Goal: Answer question/provide support

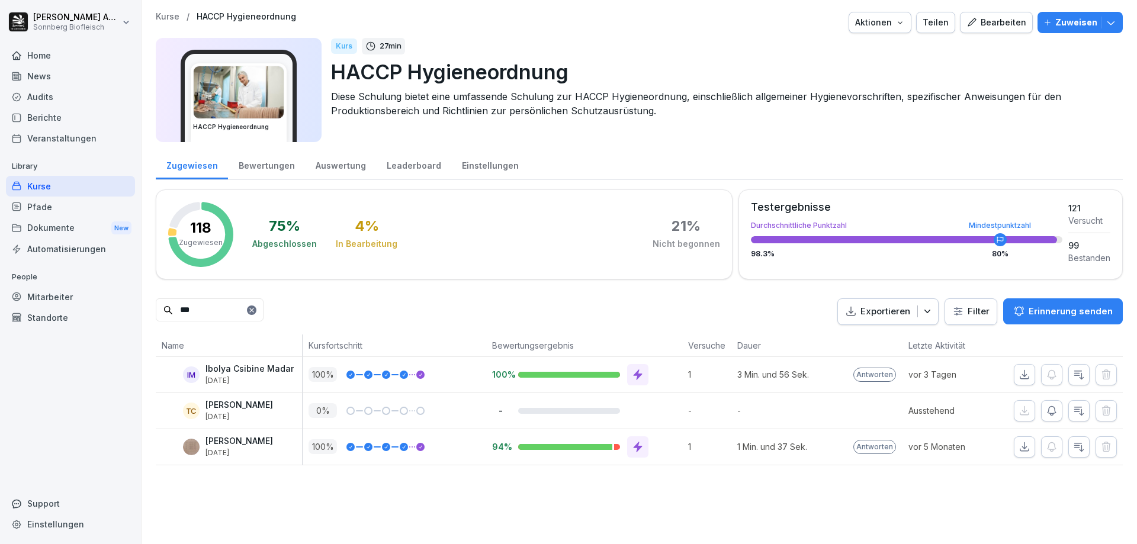
drag, startPoint x: 233, startPoint y: 315, endPoint x: 149, endPoint y: 301, distance: 85.3
click at [149, 301] on div "Kurse / HACCP Hygieneordnung Aktionen Teilen Bearbeiten Zuweisen HACCP Hygieneo…" at bounding box center [638, 238] width 995 height 477
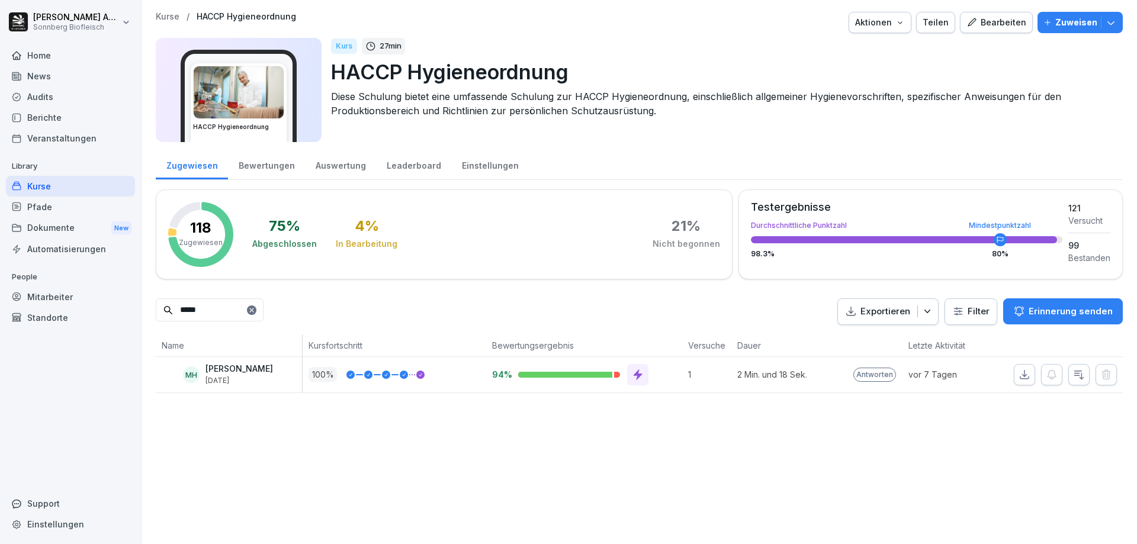
type input "*****"
click at [915, 378] on p "vor 7 Tagen" at bounding box center [951, 374] width 86 height 12
click at [1018, 374] on icon "button" at bounding box center [1024, 375] width 12 height 12
click at [157, 318] on input "*****" at bounding box center [210, 309] width 108 height 23
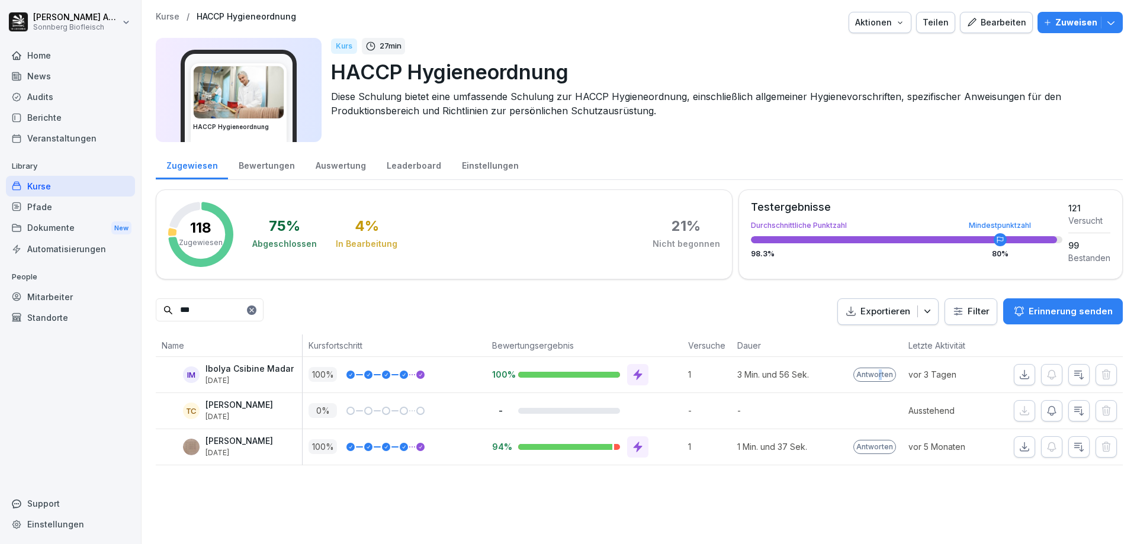
click at [873, 375] on p "Antworten" at bounding box center [874, 375] width 43 height 14
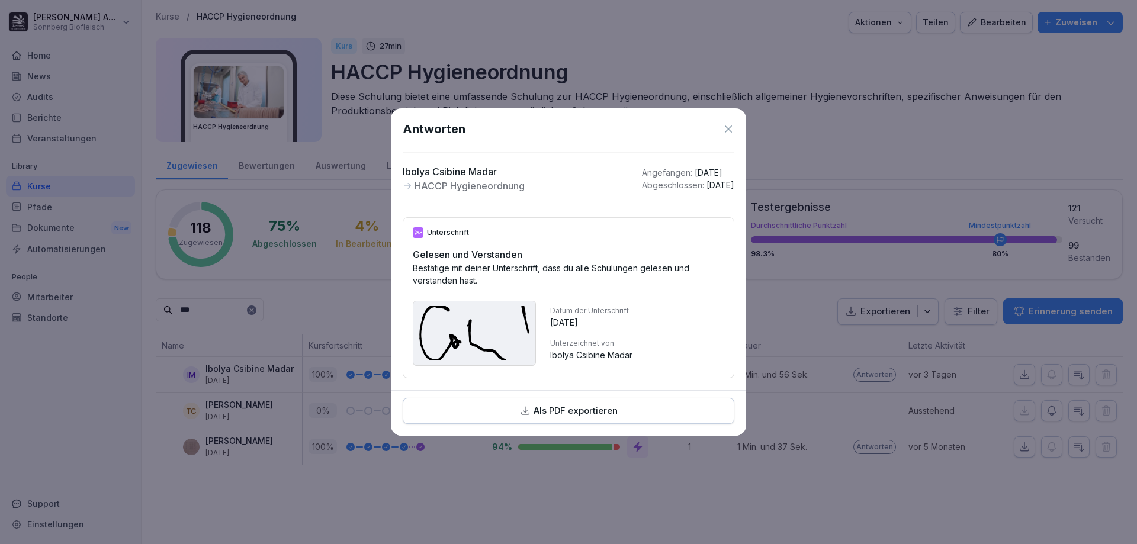
click at [733, 124] on icon at bounding box center [728, 129] width 12 height 12
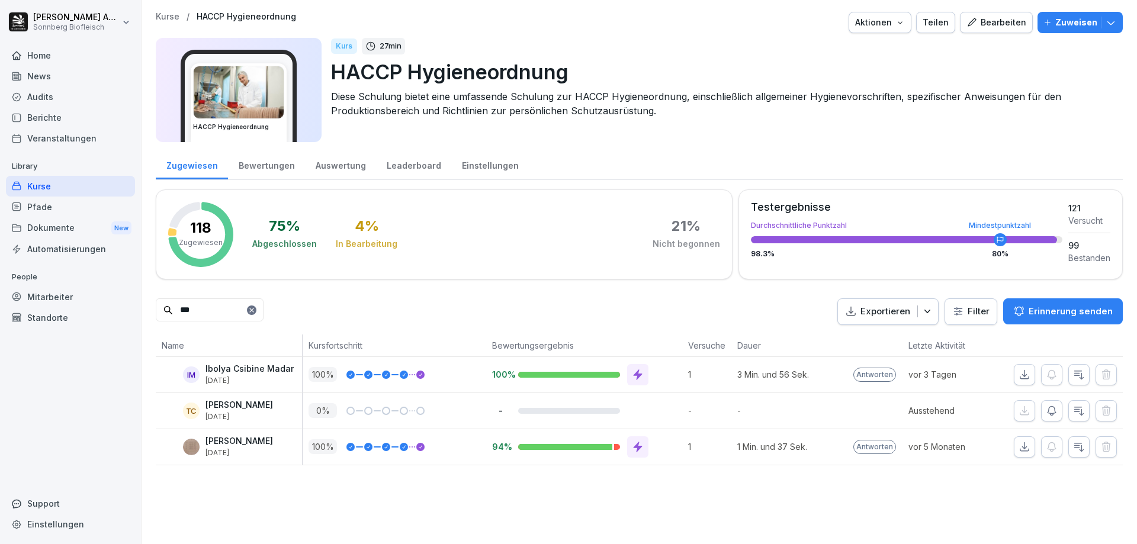
drag, startPoint x: 930, startPoint y: 376, endPoint x: 984, endPoint y: 380, distance: 54.6
click at [930, 375] on p "vor 3 Tagen" at bounding box center [951, 374] width 86 height 12
click at [1073, 374] on icon "button" at bounding box center [1079, 375] width 12 height 12
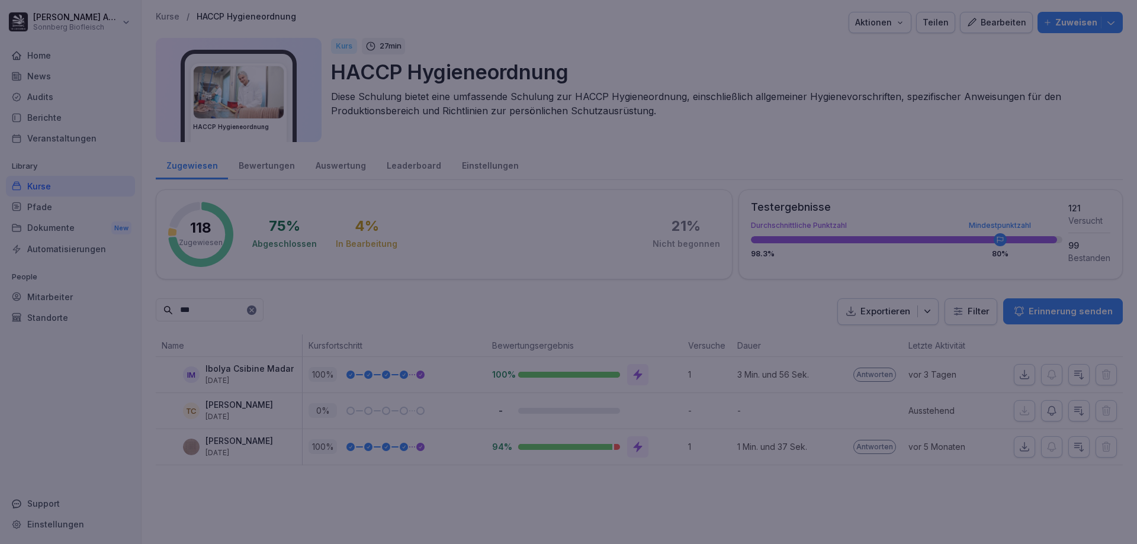
click at [325, 258] on div at bounding box center [568, 272] width 1137 height 544
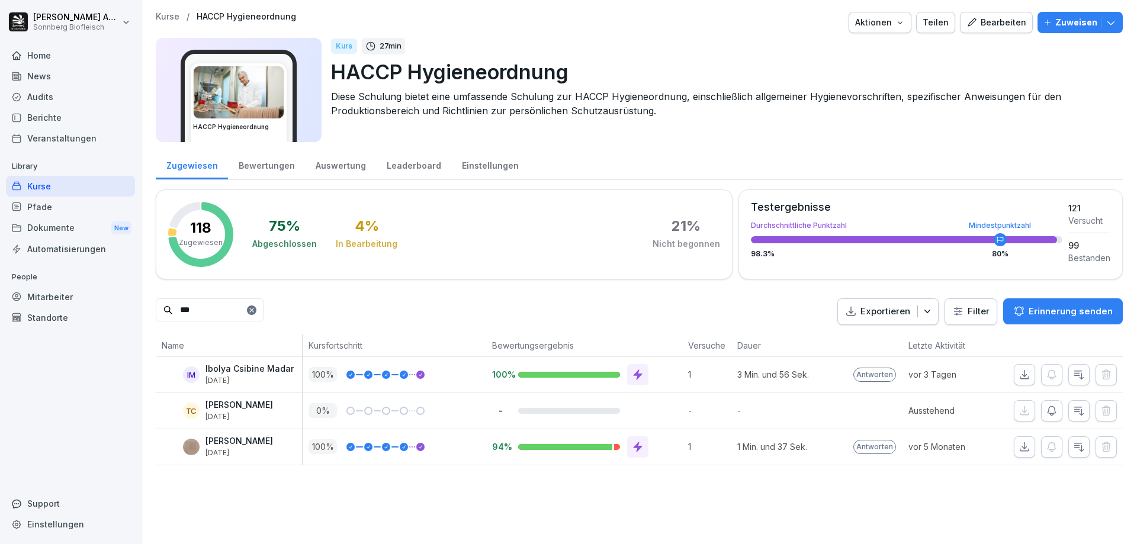
drag, startPoint x: 231, startPoint y: 308, endPoint x: 85, endPoint y: 307, distance: 146.8
click at [85, 310] on div "[PERSON_NAME] Biofleisch Home News Audits Berichte Veranstaltungen Library Kurs…" at bounding box center [568, 272] width 1137 height 544
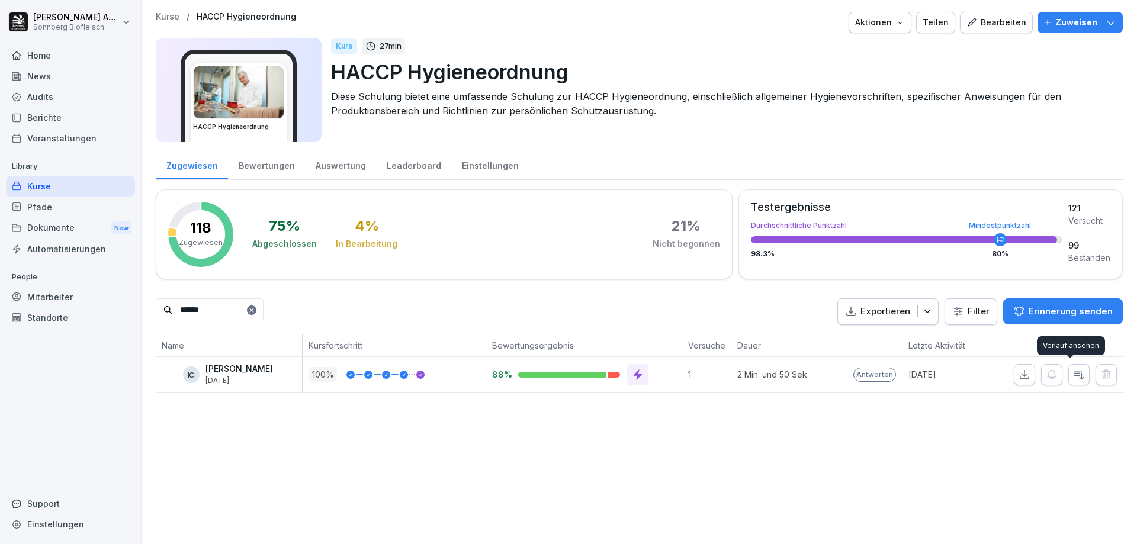
click at [1068, 372] on button "button" at bounding box center [1078, 374] width 21 height 21
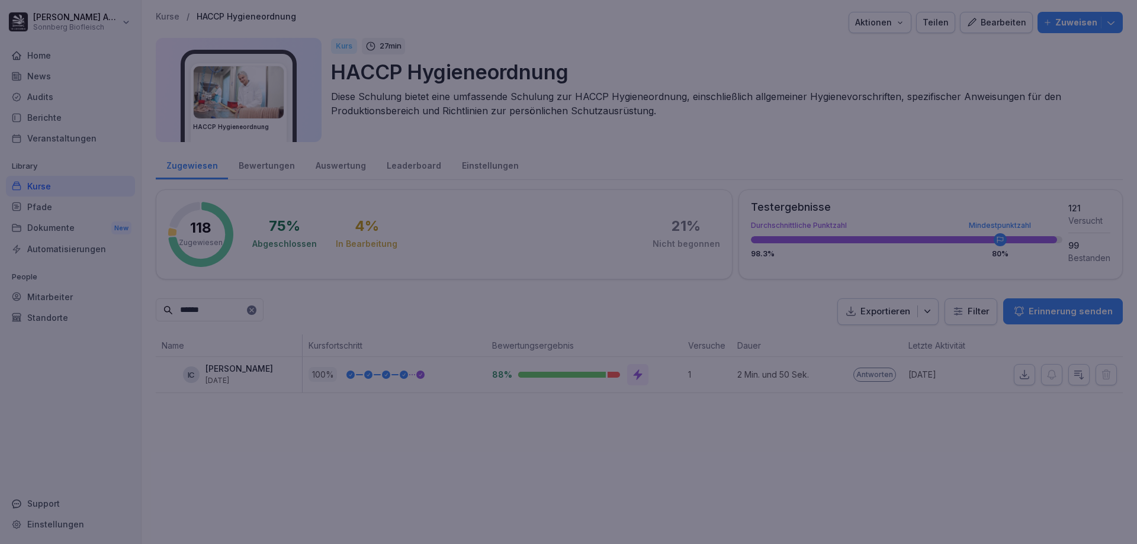
drag, startPoint x: 285, startPoint y: 329, endPoint x: 265, endPoint y: 298, distance: 36.8
click at [285, 327] on div at bounding box center [568, 272] width 1137 height 544
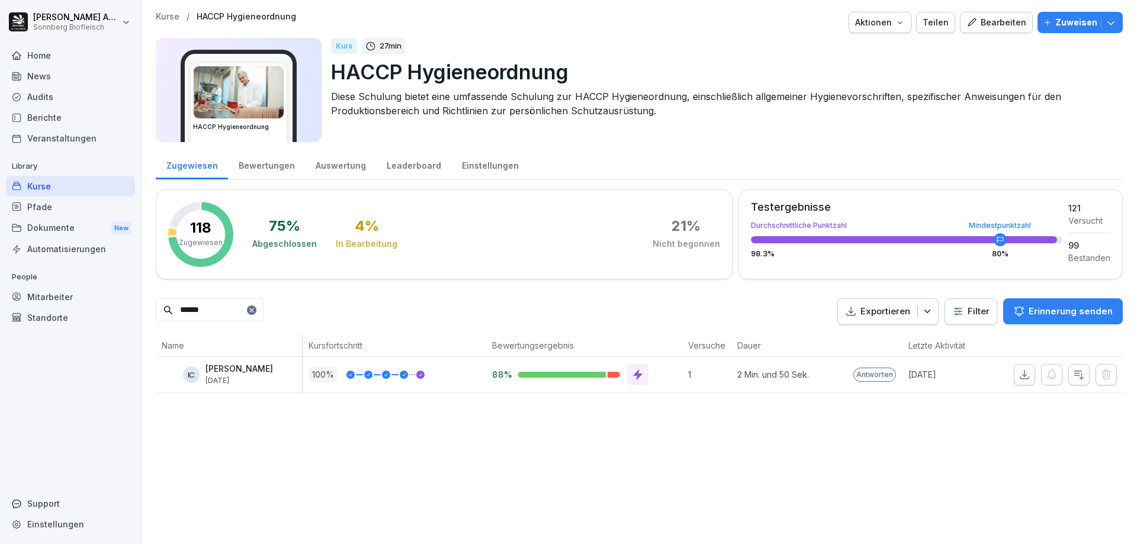
drag, startPoint x: 247, startPoint y: 308, endPoint x: 101, endPoint y: 298, distance: 146.6
click at [101, 298] on div "[PERSON_NAME] Biofleisch Home News Audits Berichte Veranstaltungen Library Kurs…" at bounding box center [568, 272] width 1137 height 544
type input "****"
click at [1073, 374] on icon "button" at bounding box center [1079, 375] width 12 height 12
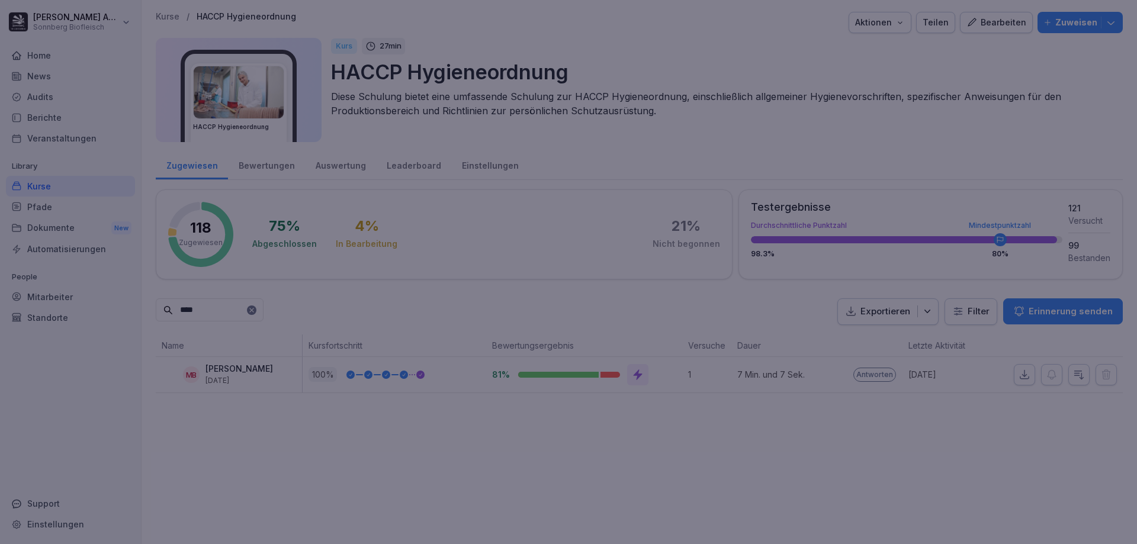
drag, startPoint x: 211, startPoint y: 391, endPoint x: 211, endPoint y: 359, distance: 31.4
click at [211, 390] on div at bounding box center [568, 272] width 1137 height 544
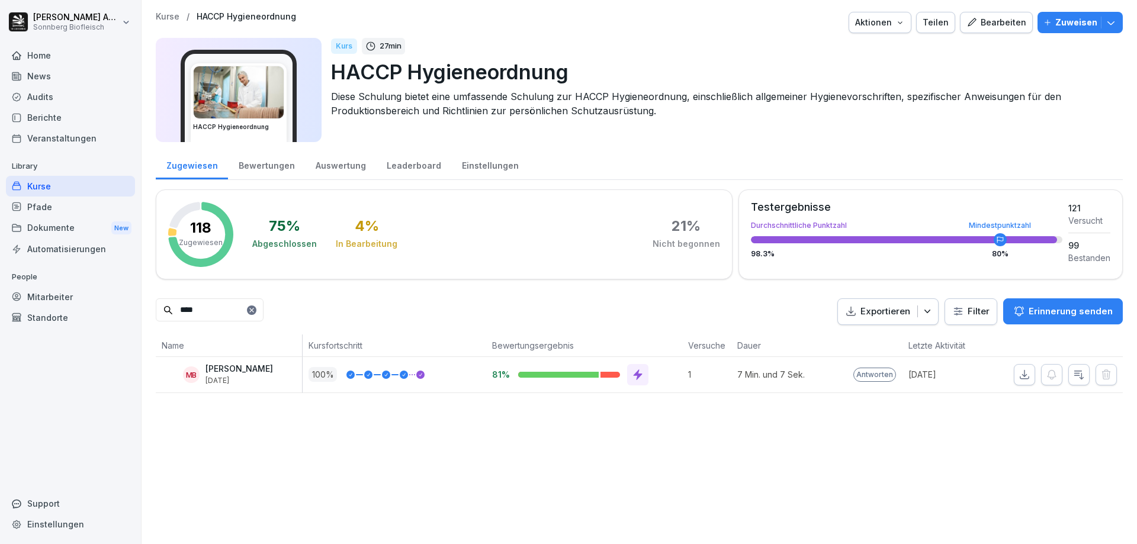
drag, startPoint x: 221, startPoint y: 314, endPoint x: 133, endPoint y: 314, distance: 88.8
click at [133, 314] on div "[PERSON_NAME] Biofleisch Home News Audits Berichte Veranstaltungen Library Kurs…" at bounding box center [568, 272] width 1137 height 544
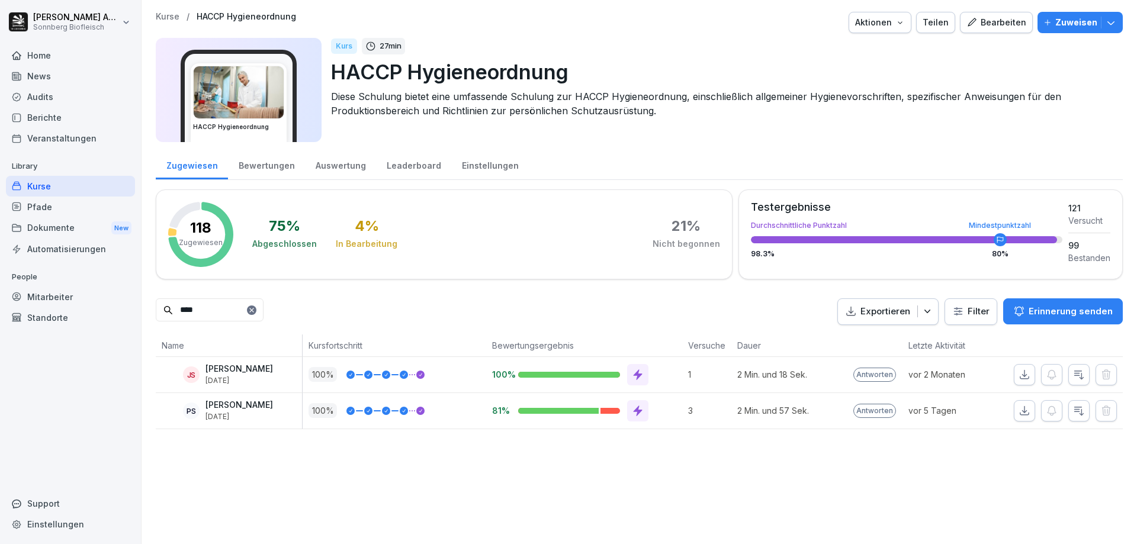
click at [1073, 410] on icon "button" at bounding box center [1079, 411] width 12 height 12
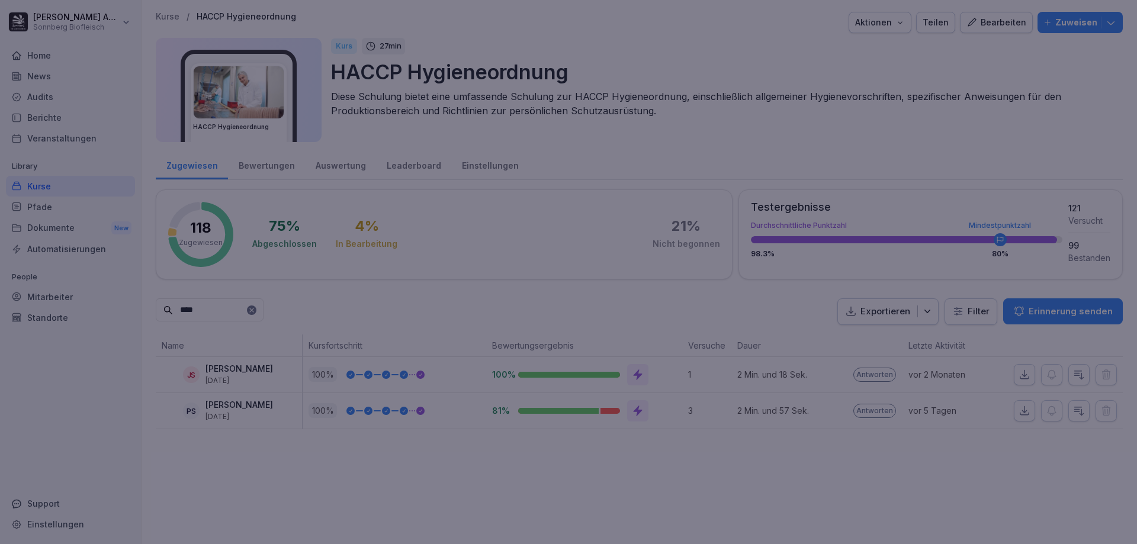
click at [597, 478] on div at bounding box center [568, 272] width 1137 height 544
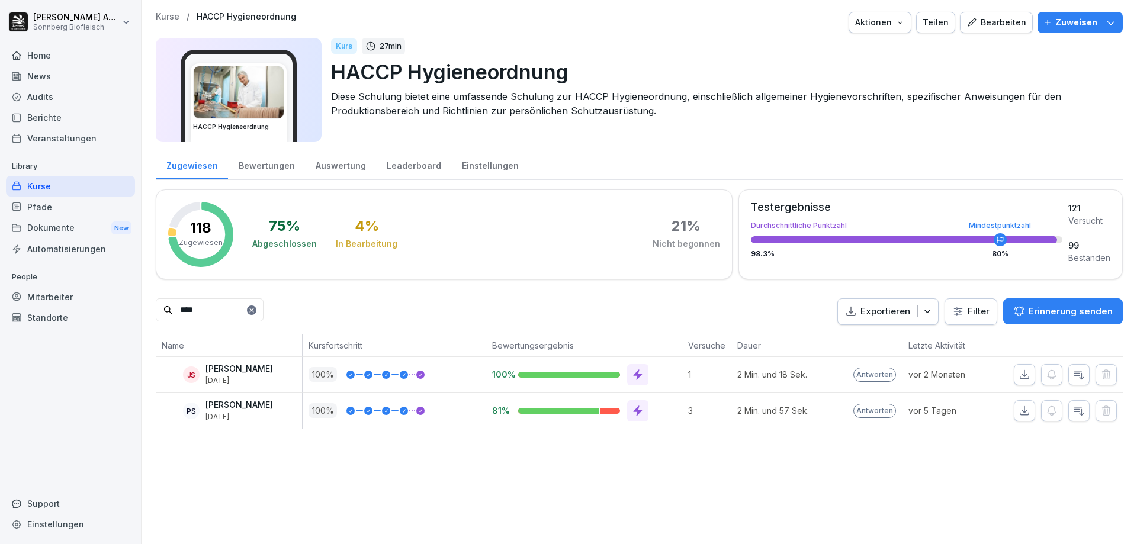
drag, startPoint x: 173, startPoint y: 308, endPoint x: 71, endPoint y: 276, distance: 106.7
click at [71, 278] on div "[PERSON_NAME] Biofleisch Home News Audits Berichte Veranstaltungen Library Kurs…" at bounding box center [568, 272] width 1137 height 544
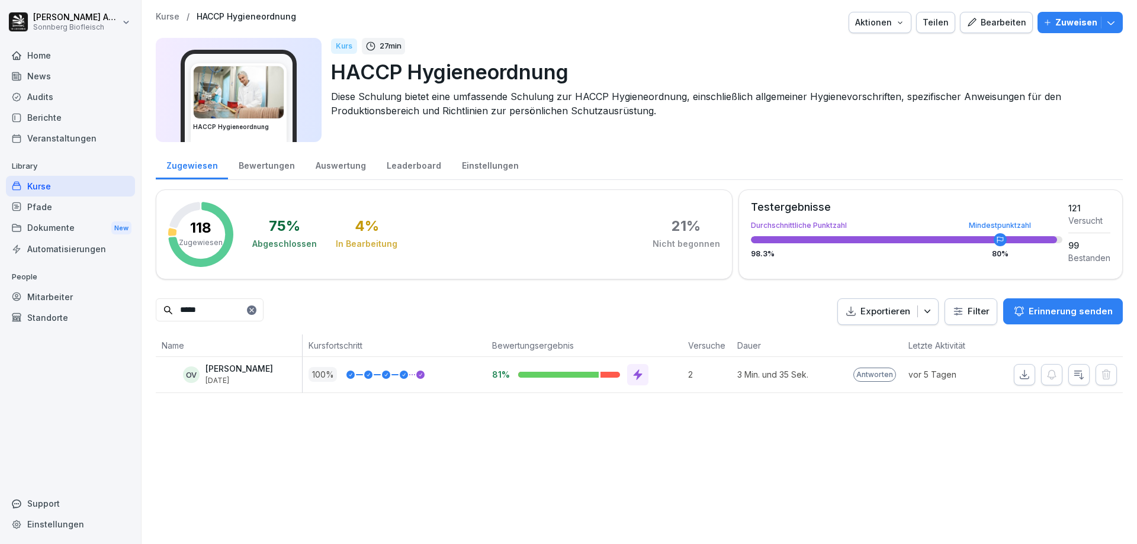
click at [1073, 376] on icon "button" at bounding box center [1079, 375] width 12 height 12
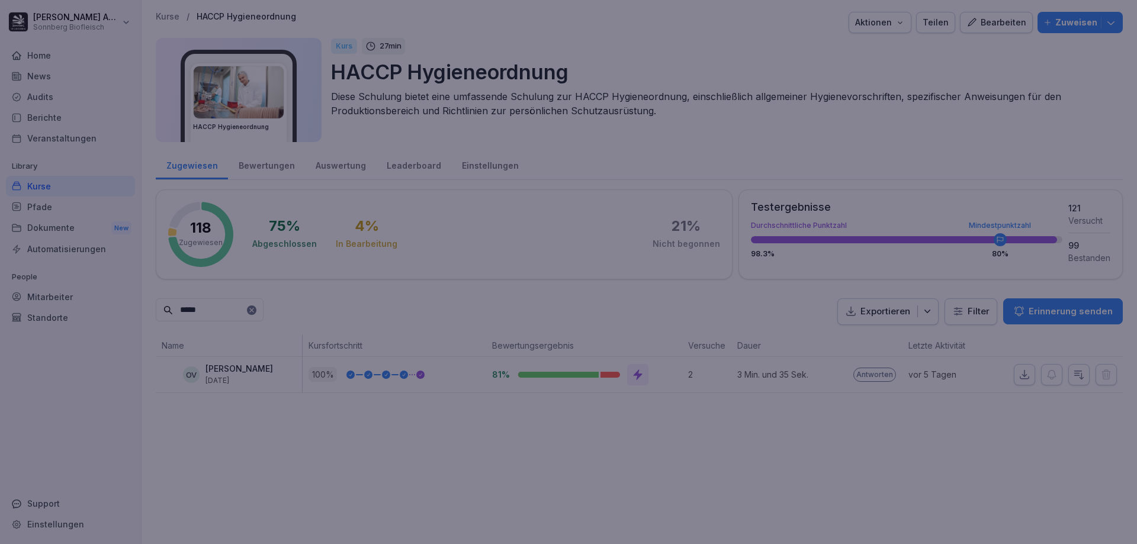
click at [285, 483] on div at bounding box center [568, 272] width 1137 height 544
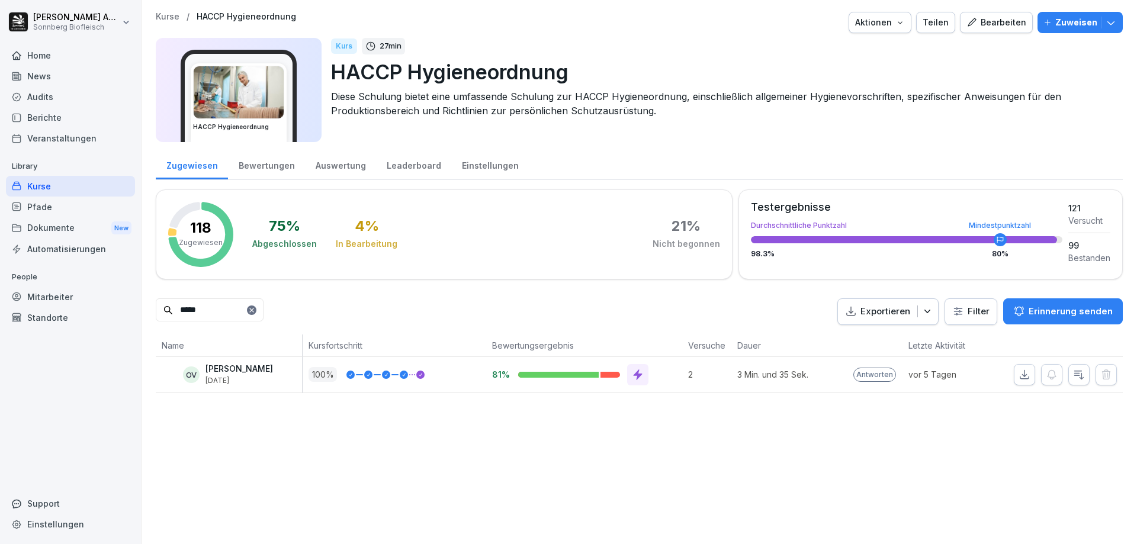
drag, startPoint x: 231, startPoint y: 316, endPoint x: 162, endPoint y: 311, distance: 70.0
click at [162, 311] on input "*****" at bounding box center [210, 309] width 108 height 23
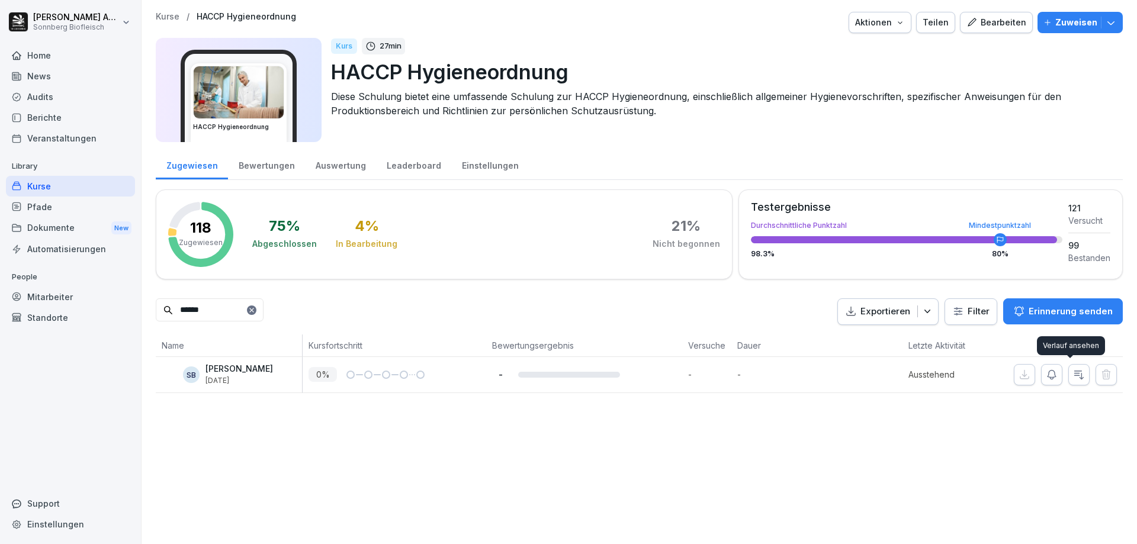
type input "******"
click at [1073, 376] on icon "button" at bounding box center [1079, 375] width 12 height 12
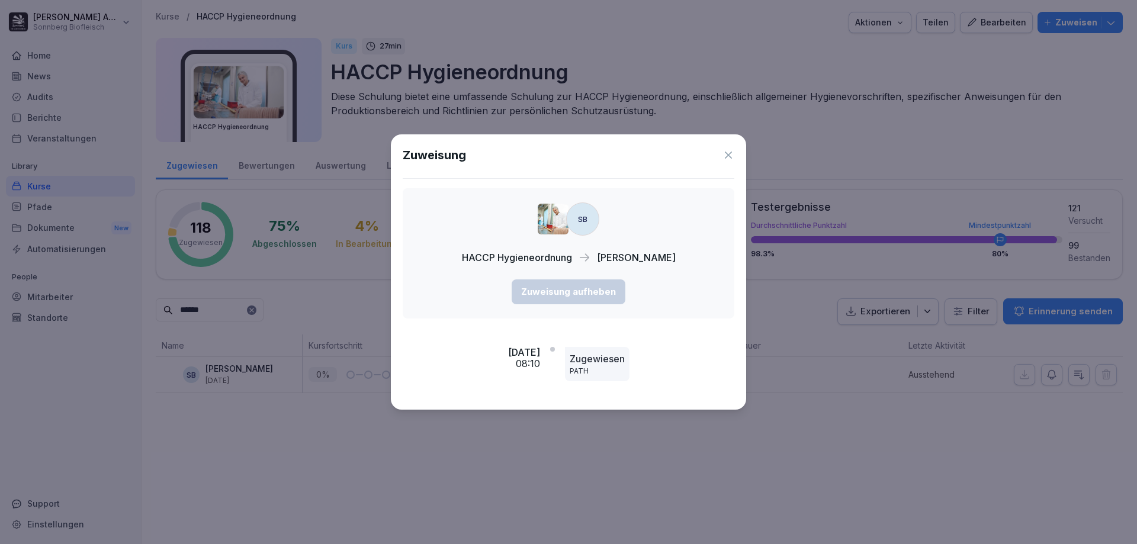
click at [728, 149] on icon at bounding box center [728, 155] width 12 height 12
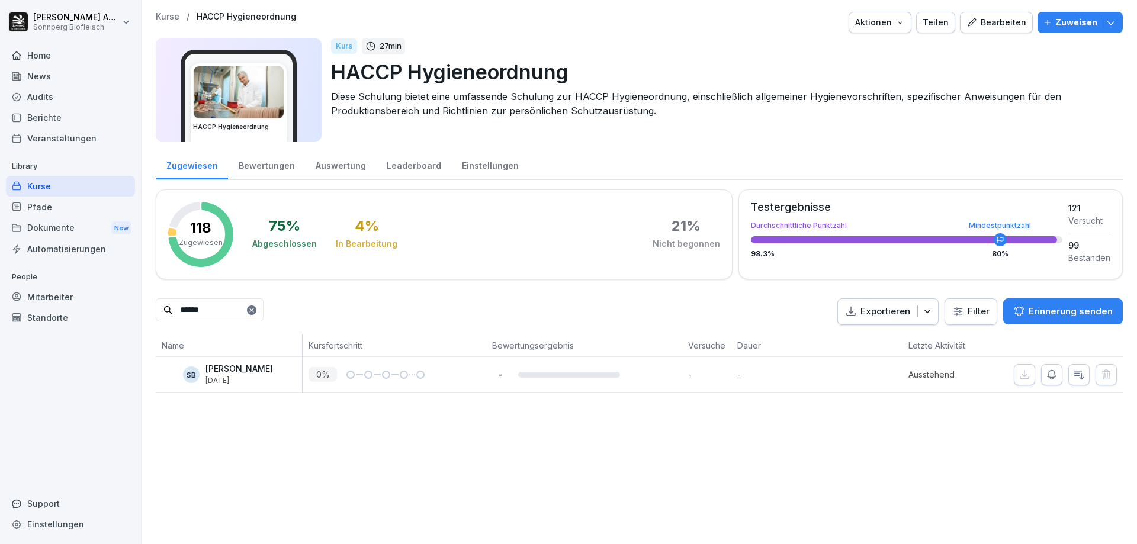
click at [235, 470] on div "Kurse / HACCP Hygieneordnung Aktionen Teilen Bearbeiten Zuweisen HACCP Hygieneo…" at bounding box center [638, 272] width 995 height 544
click at [62, 192] on div "Kurse" at bounding box center [70, 186] width 129 height 21
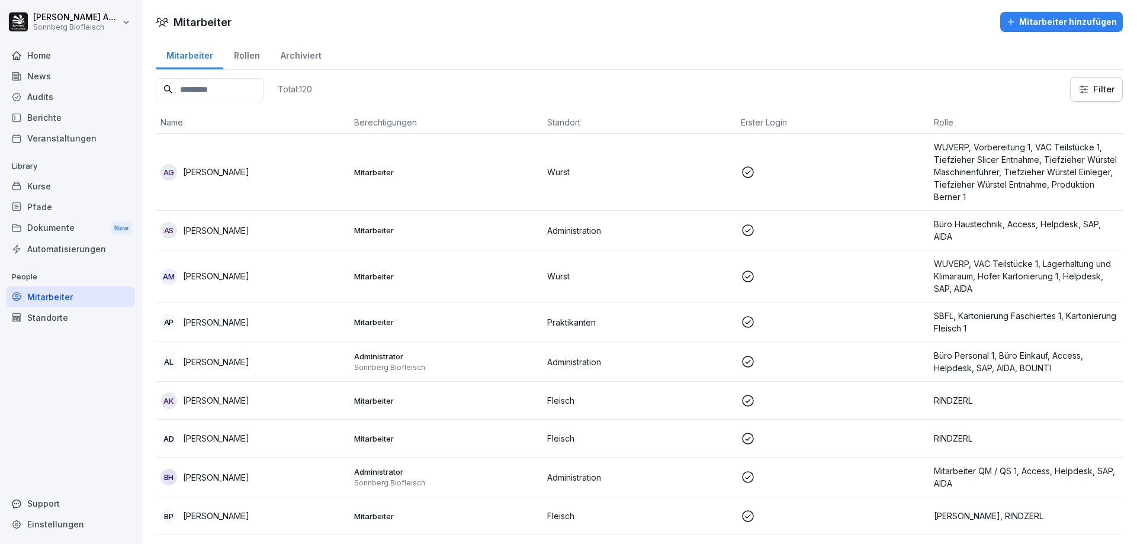
click at [235, 85] on input at bounding box center [210, 89] width 108 height 23
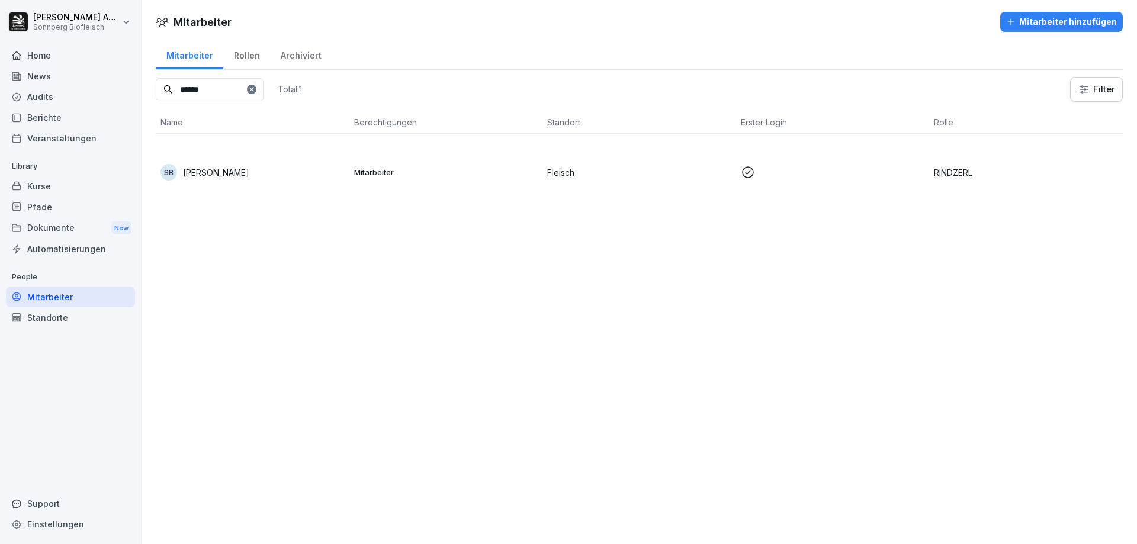
type input "******"
click at [236, 175] on div "SB Steve Becker" at bounding box center [252, 172] width 184 height 17
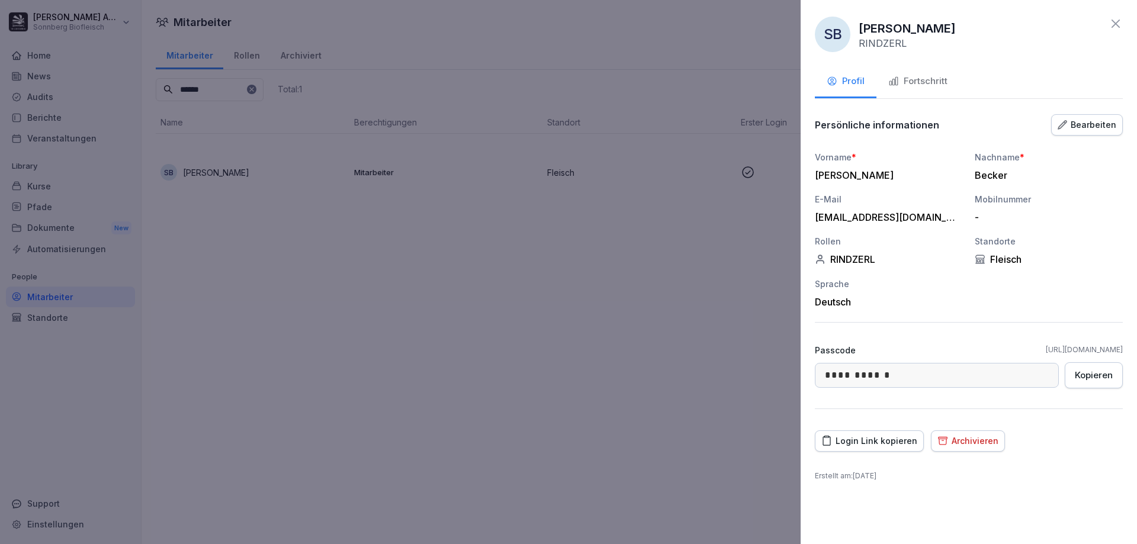
click at [915, 85] on div "Fortschritt" at bounding box center [917, 82] width 59 height 14
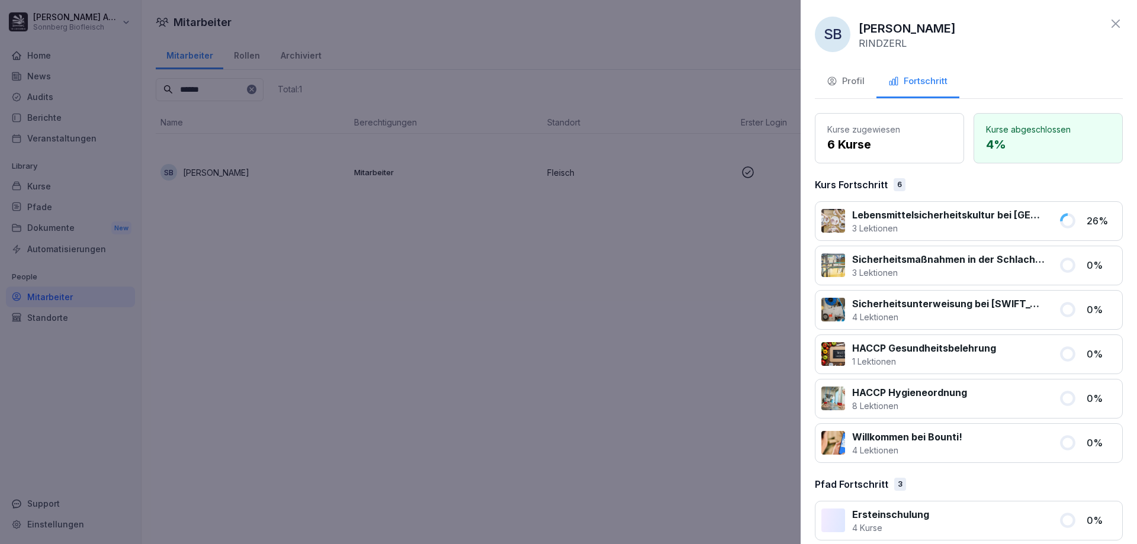
click at [850, 82] on div "Profil" at bounding box center [845, 82] width 38 height 14
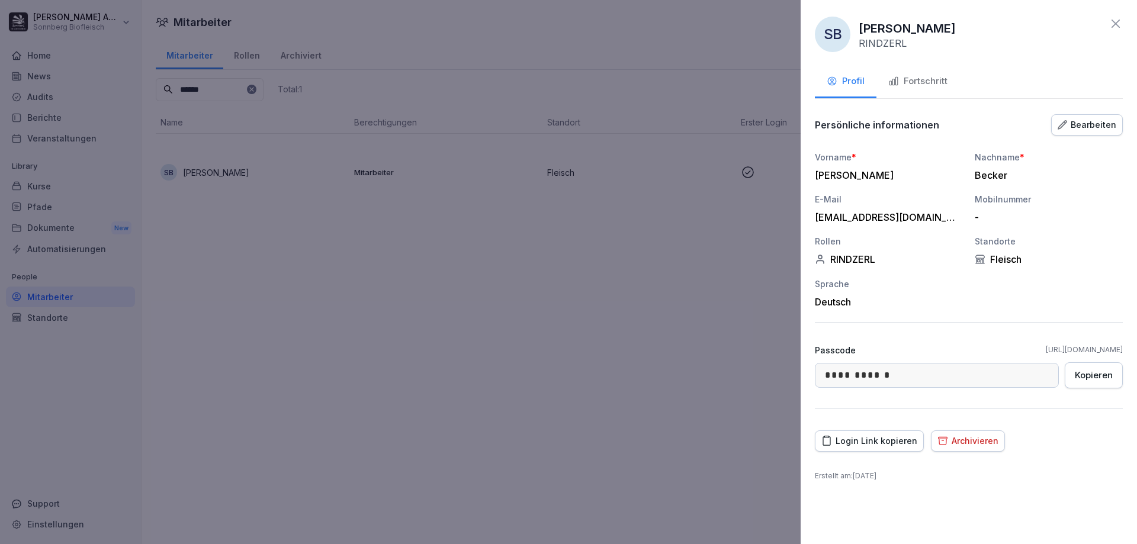
click at [1112, 24] on icon at bounding box center [1115, 24] width 14 height 14
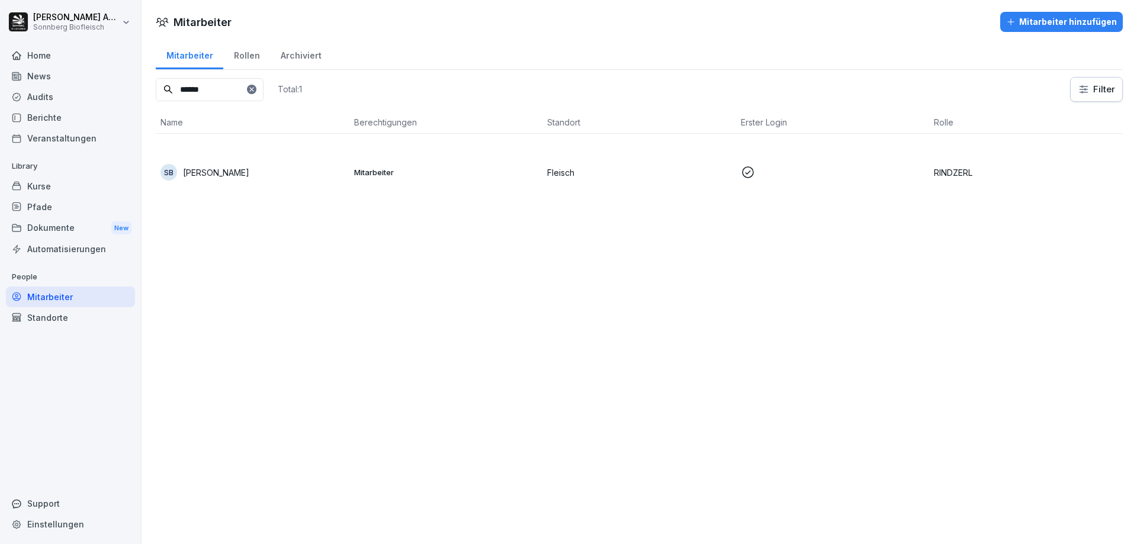
click at [206, 172] on p "[PERSON_NAME]" at bounding box center [216, 172] width 66 height 12
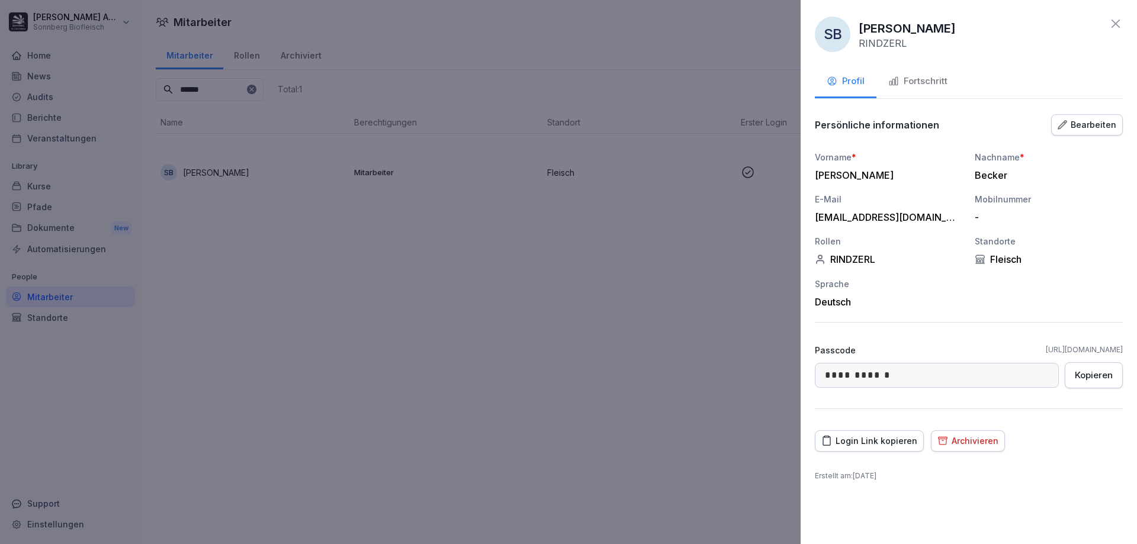
click at [1112, 25] on icon at bounding box center [1115, 24] width 14 height 14
